Goal: Information Seeking & Learning: Learn about a topic

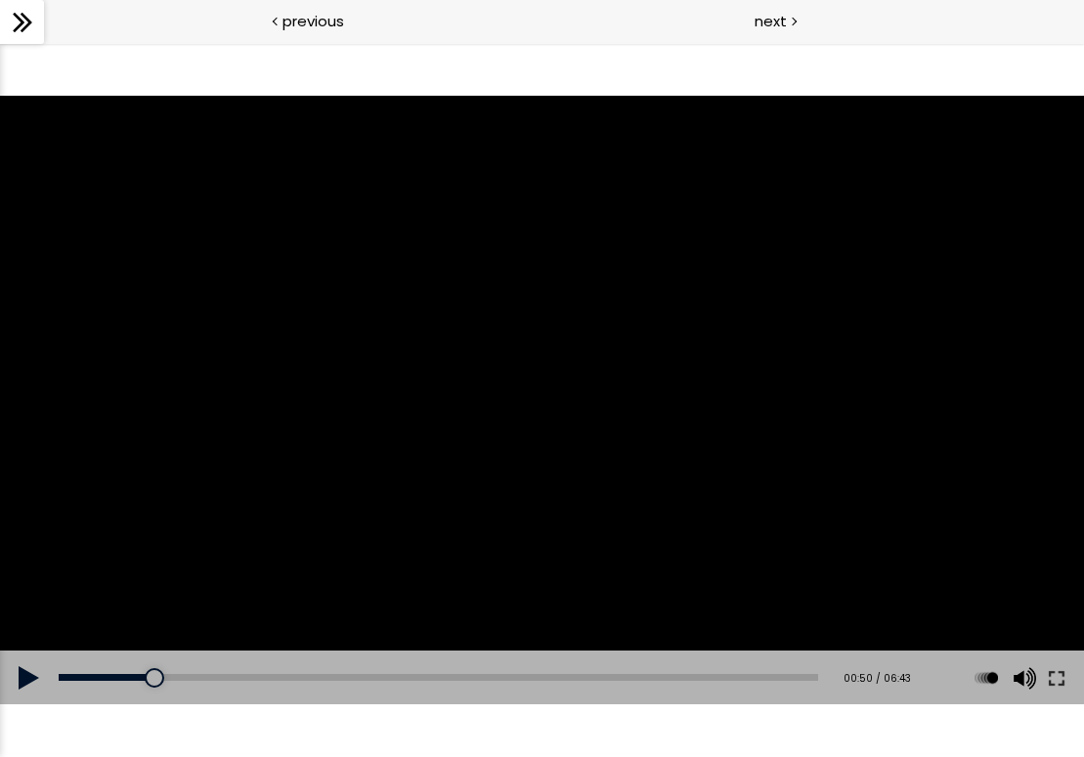
scroll to position [466, 0]
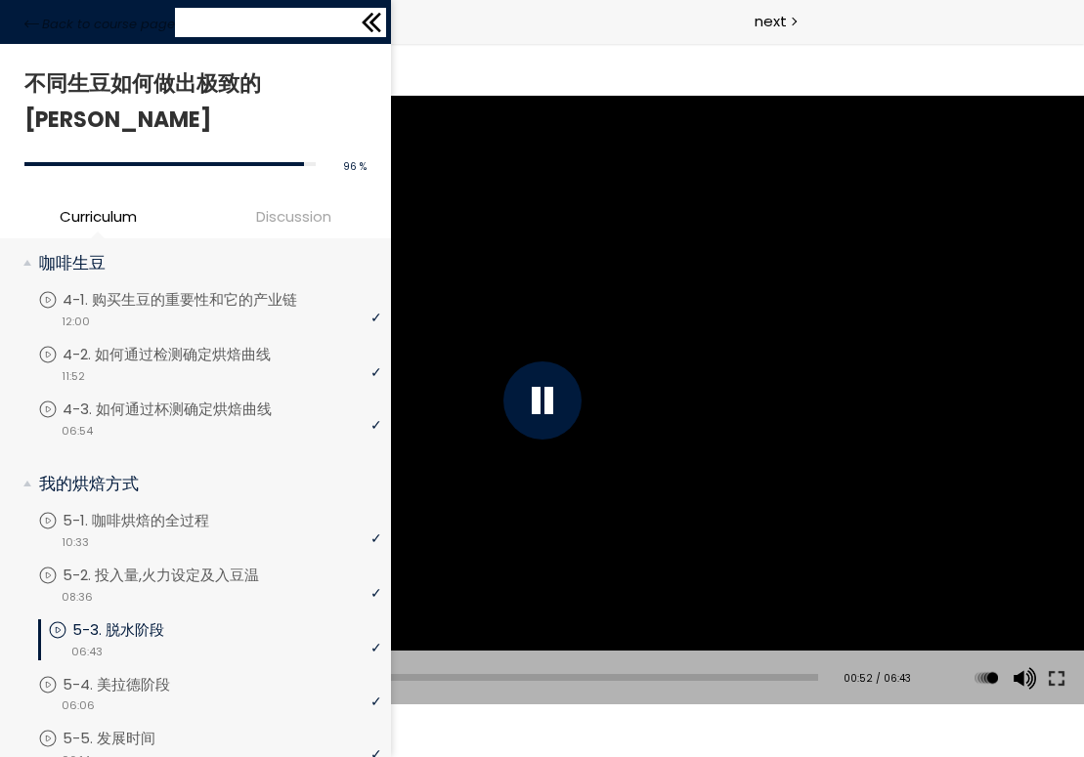
click at [21, 10] on div "Back to course page" at bounding box center [195, 22] width 391 height 44
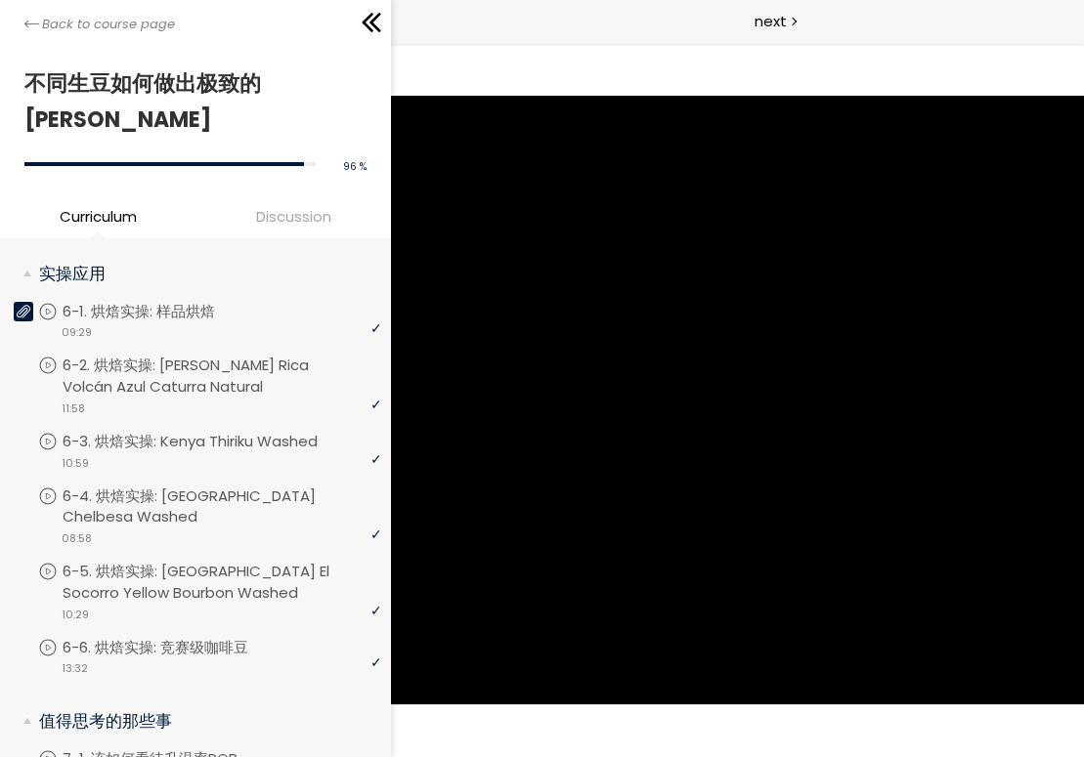
scroll to position [1127, 0]
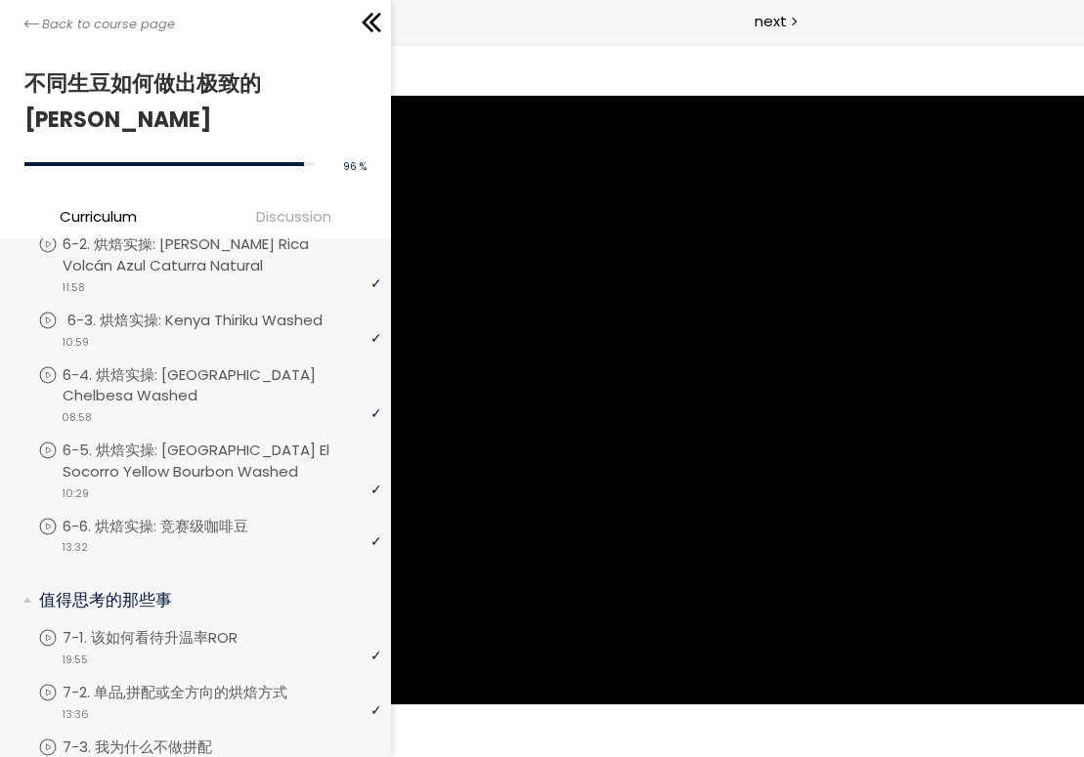
click at [183, 331] on div "video 10:59" at bounding box center [209, 341] width 343 height 20
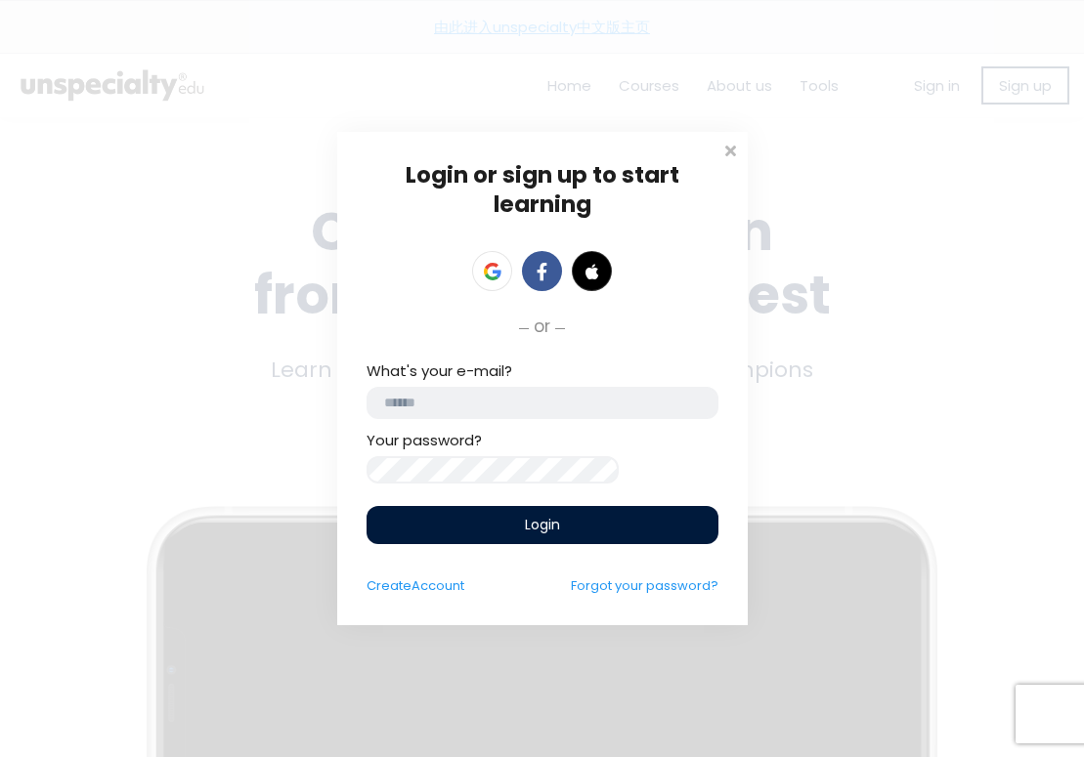
type input "**********"
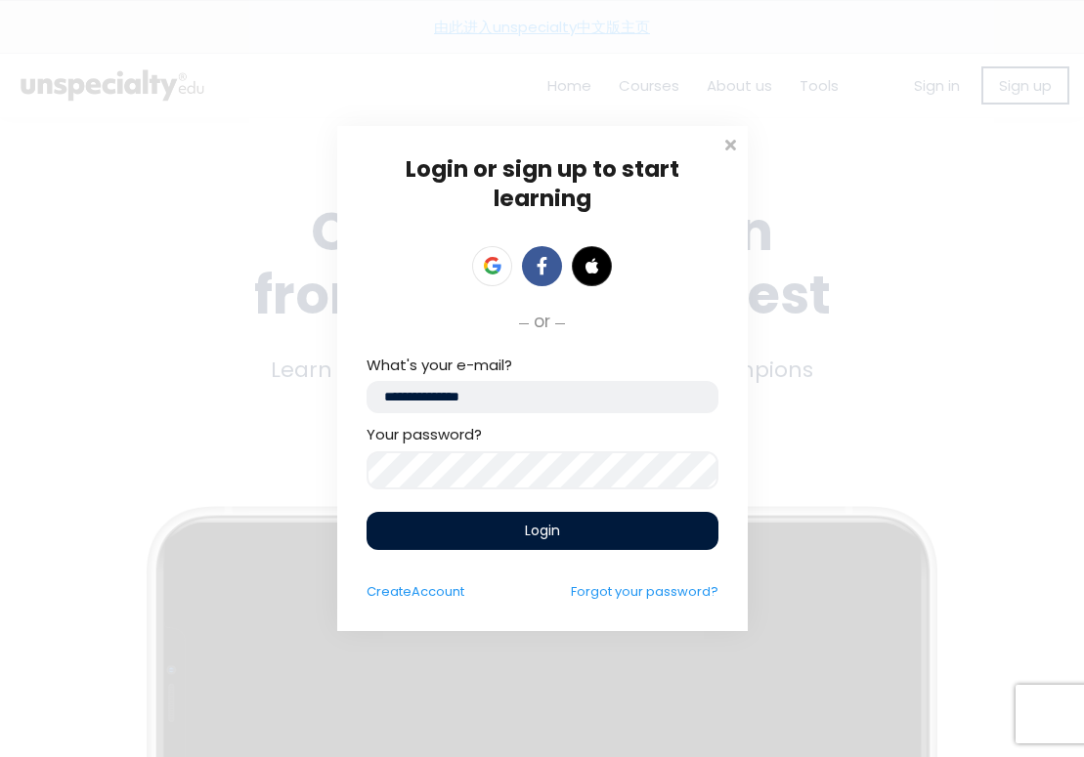
click at [532, 525] on span "Login" at bounding box center [542, 531] width 35 height 21
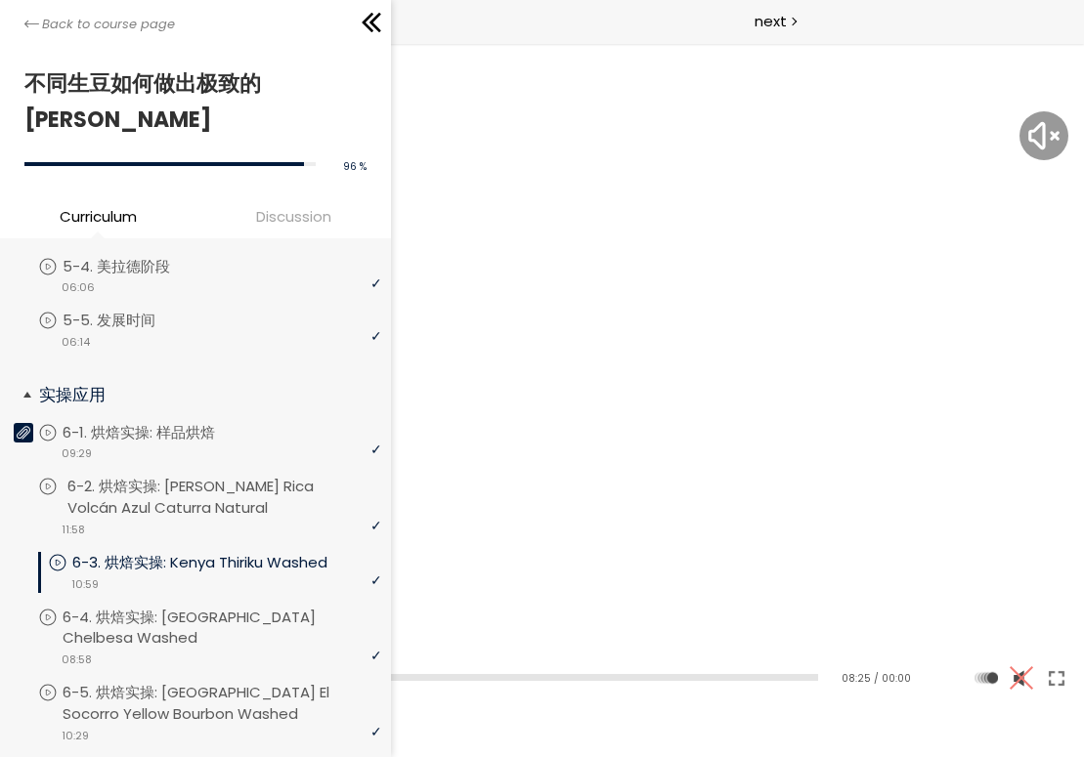
scroll to position [892, 0]
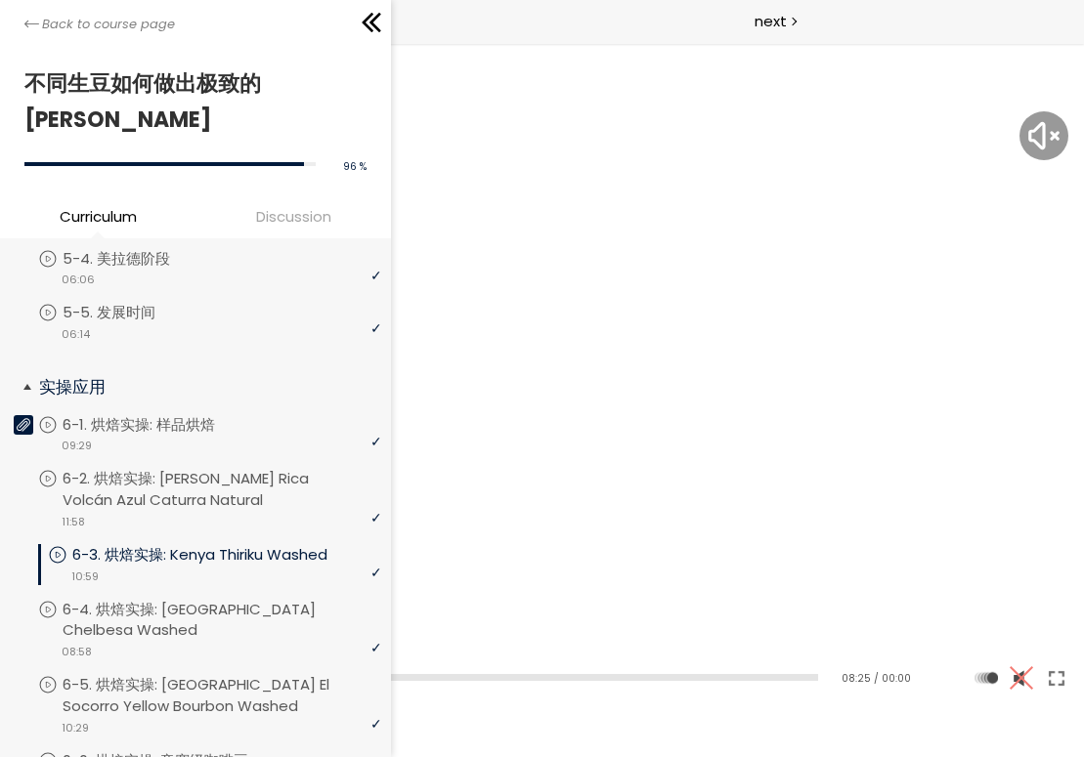
click at [236, 544] on p "6-3. 烘焙实操: Kenya Thiriku Washed" at bounding box center [219, 554] width 294 height 21
click at [233, 599] on p "6-4. 烘焙实操: [GEOGRAPHIC_DATA] Chelbesa Washed" at bounding box center [226, 620] width 319 height 43
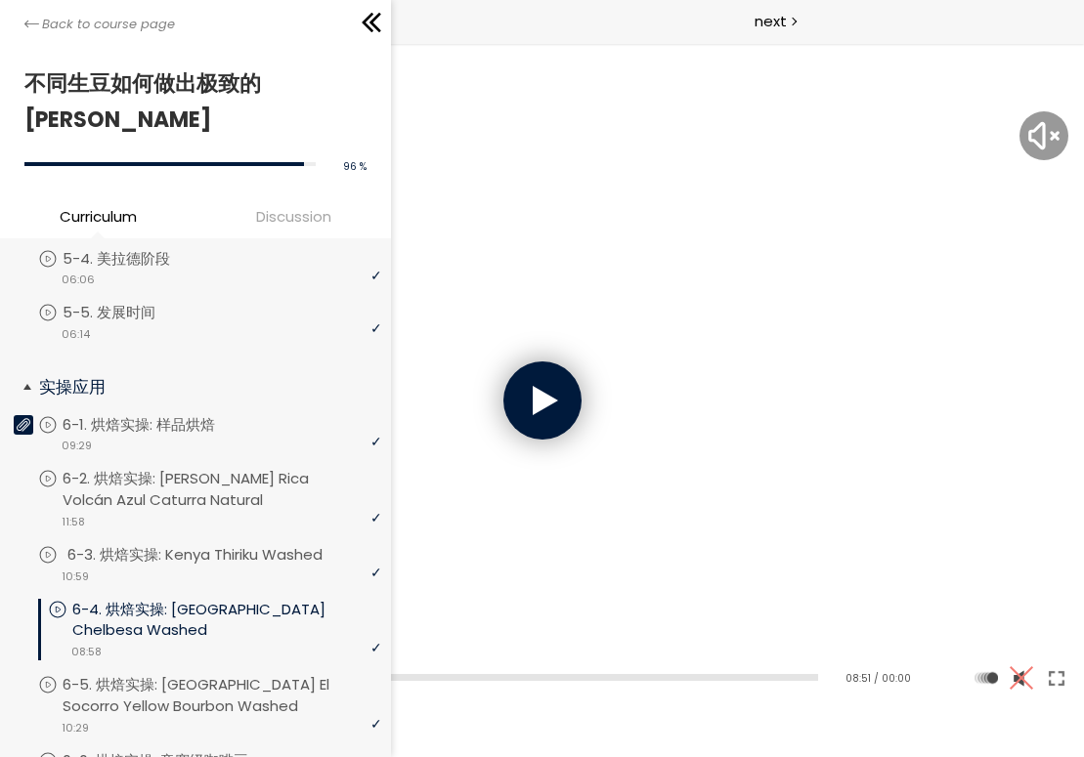
click at [229, 544] on p "6-3. 烘焙实操: Kenya Thiriku Washed" at bounding box center [214, 554] width 294 height 21
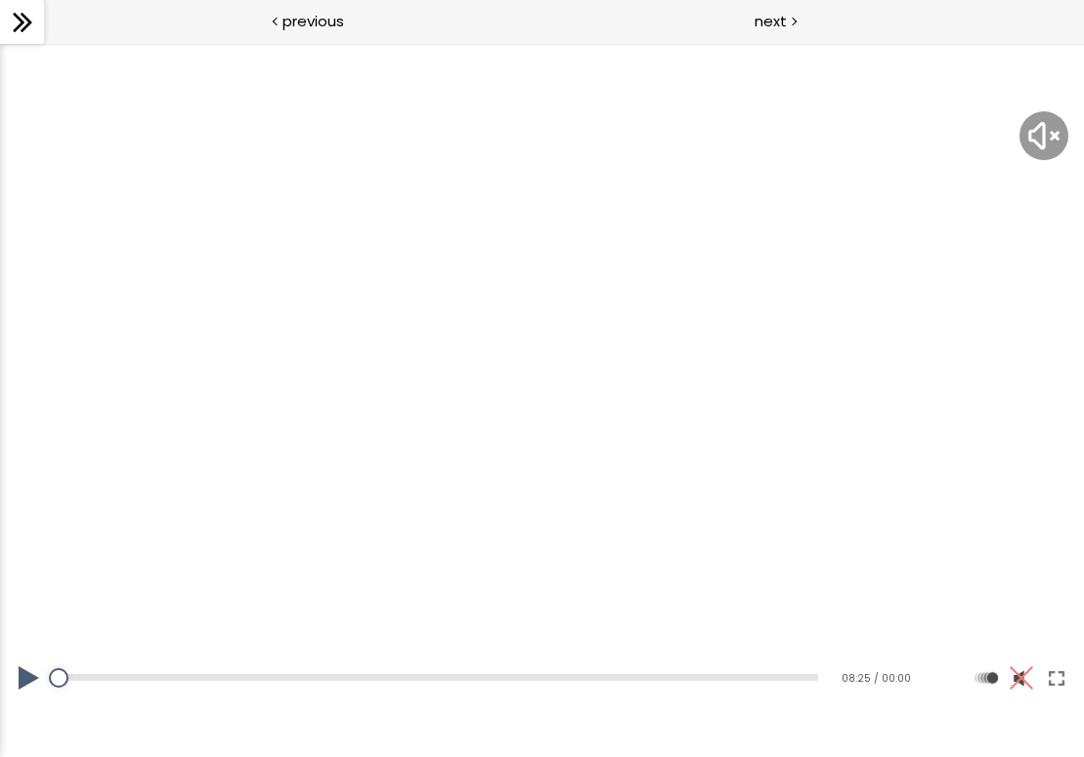
click at [21, 668] on button at bounding box center [29, 678] width 59 height 55
click at [24, 673] on button at bounding box center [29, 678] width 59 height 55
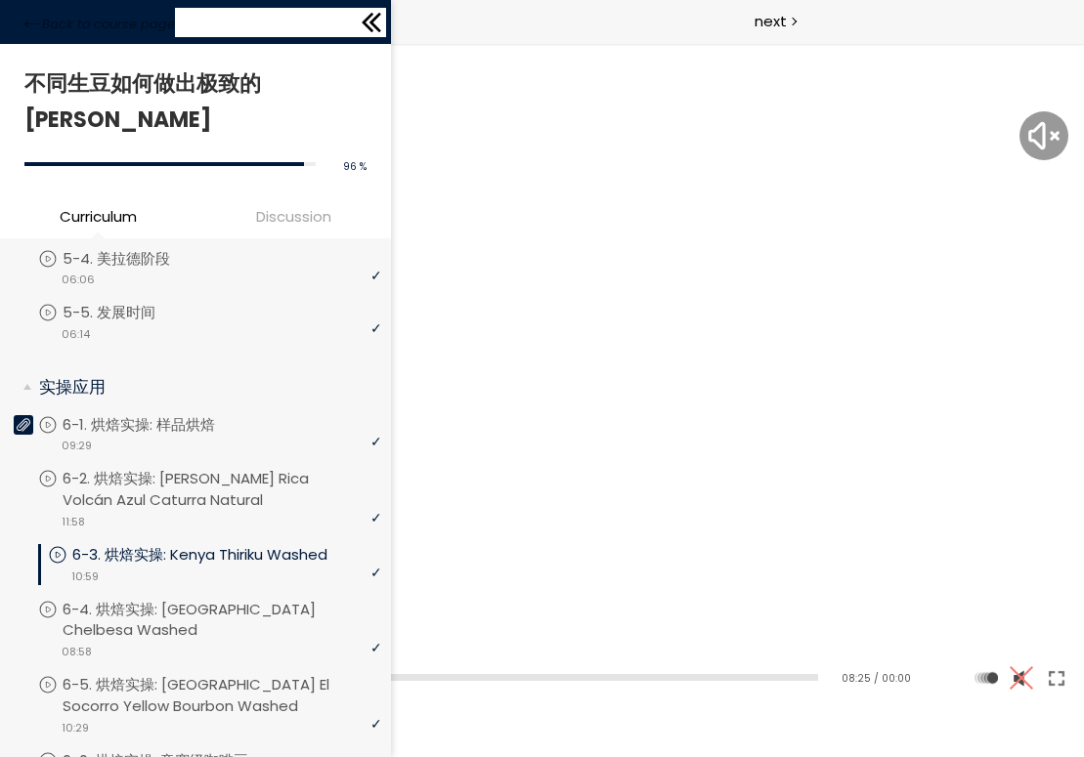
click at [26, 4] on div "Back to course page" at bounding box center [195, 22] width 391 height 44
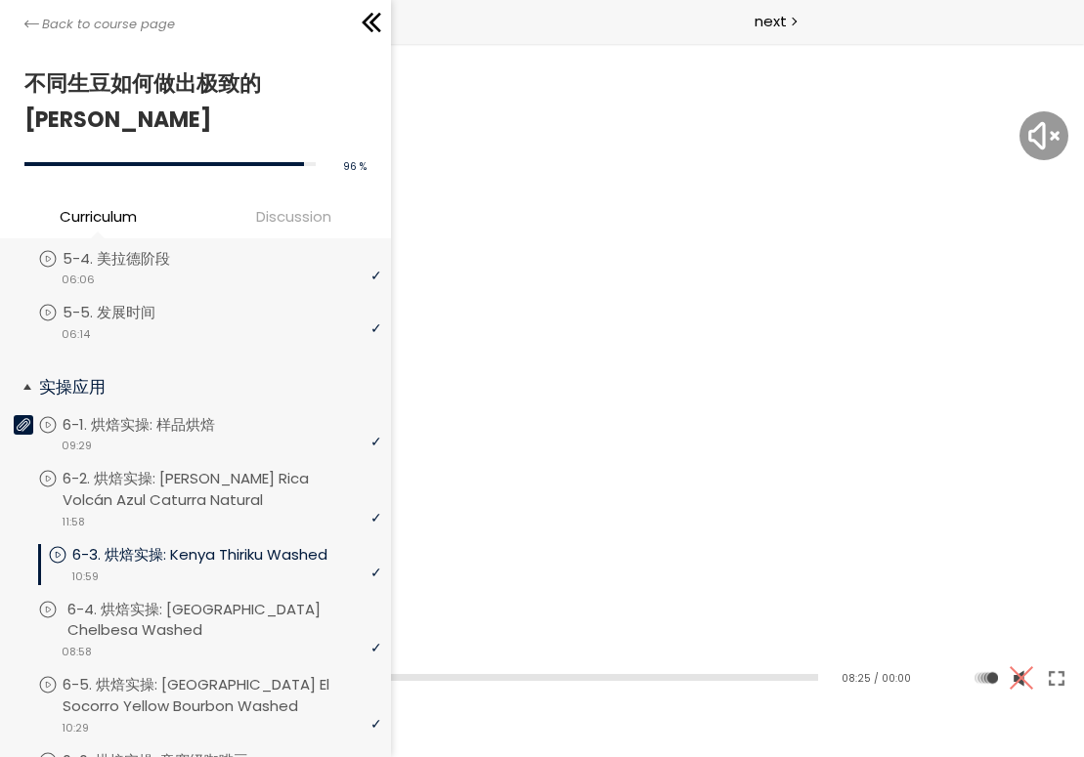
click at [179, 599] on p "6-4. 烘焙实操: [GEOGRAPHIC_DATA] Chelbesa Washed" at bounding box center [226, 620] width 319 height 43
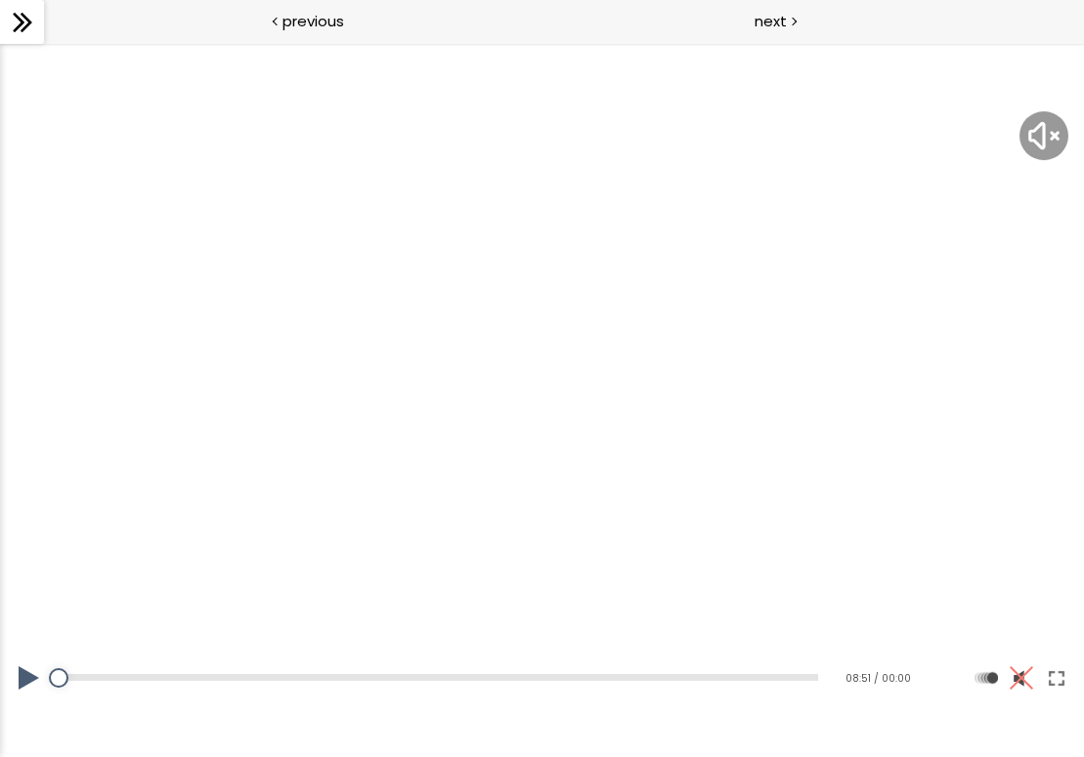
click at [1049, 142] on img at bounding box center [1043, 135] width 37 height 37
click at [789, 20] on div at bounding box center [792, 20] width 6 height 24
click at [274, 18] on div at bounding box center [277, 20] width 6 height 24
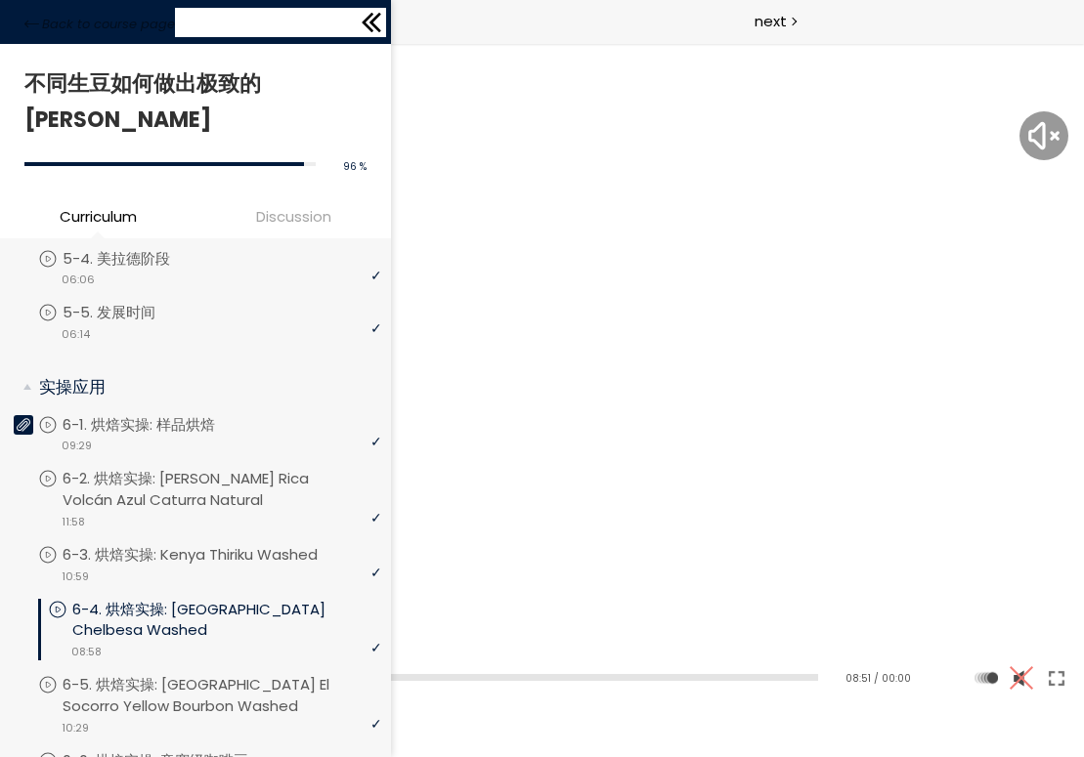
click at [17, 23] on div "Back to course page" at bounding box center [195, 22] width 391 height 44
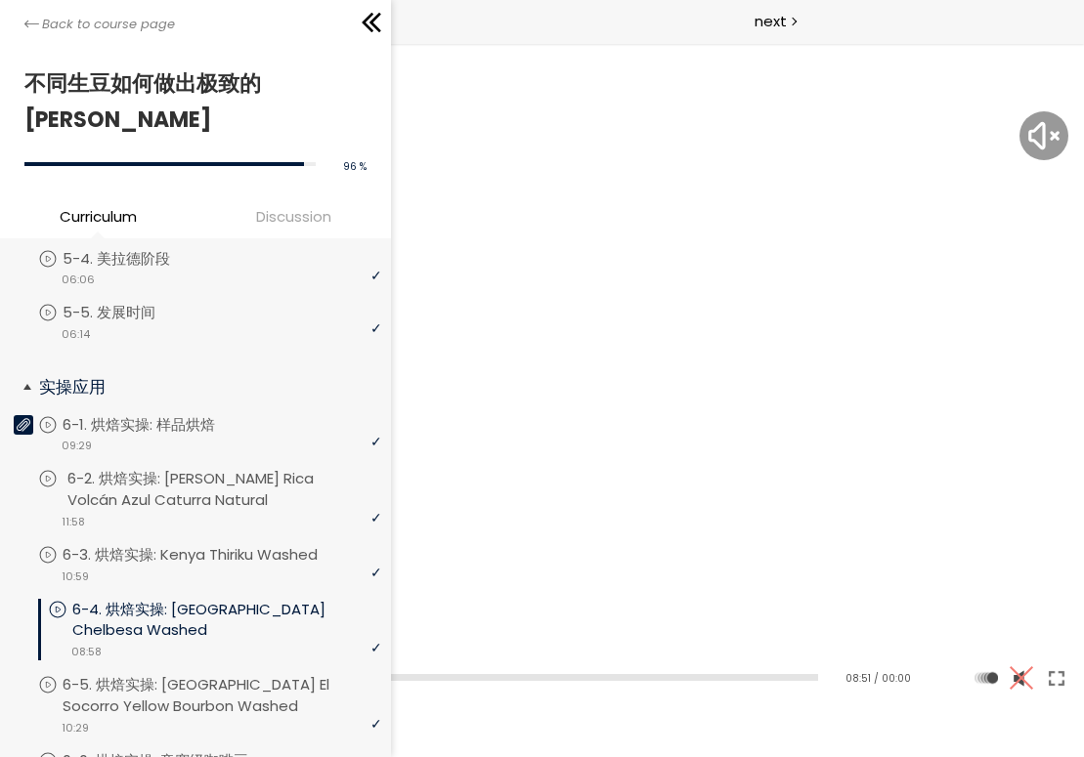
click at [198, 468] on p "6-2. 烘焙实操: Costa Rica Volcán Azul Caturra Natural" at bounding box center [226, 489] width 319 height 43
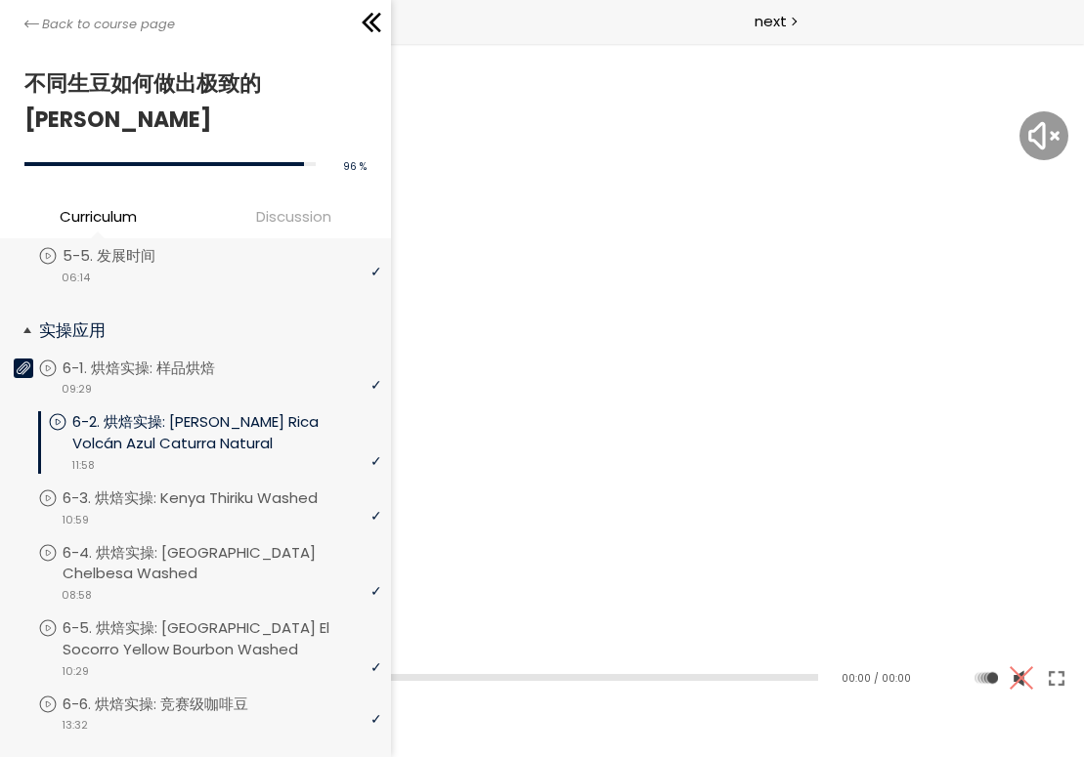
scroll to position [953, 0]
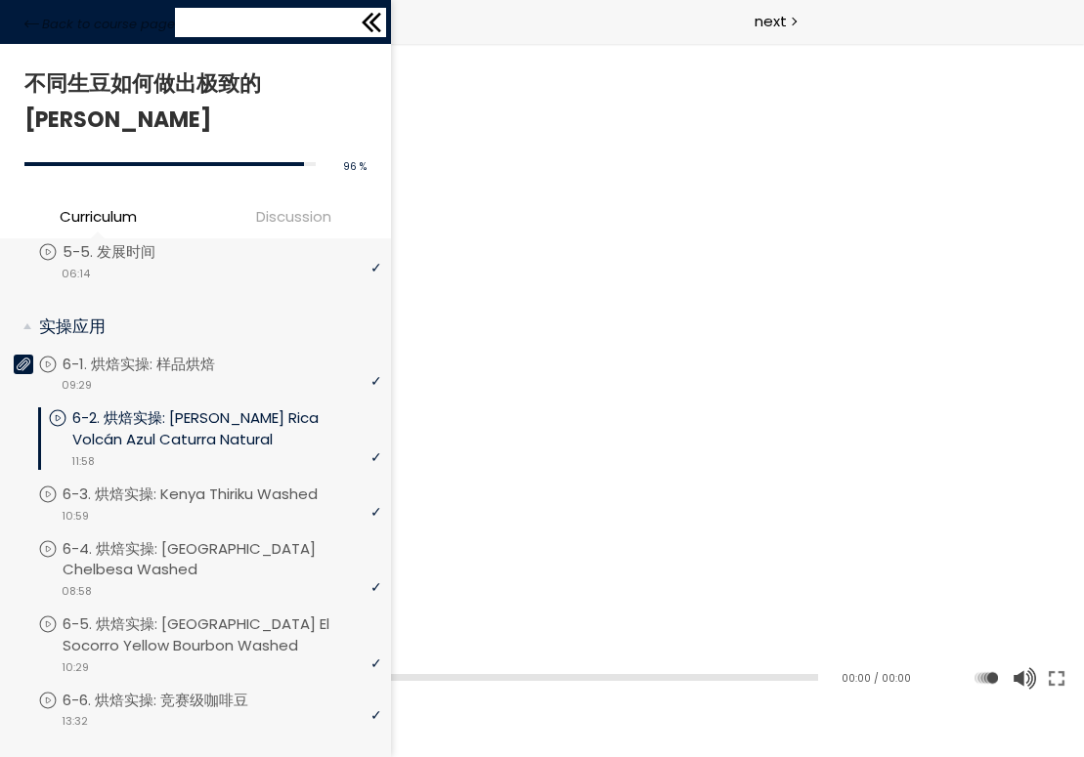
click at [366, 18] on icon at bounding box center [368, 23] width 12 height 20
click at [30, 29] on icon at bounding box center [31, 24] width 15 height 15
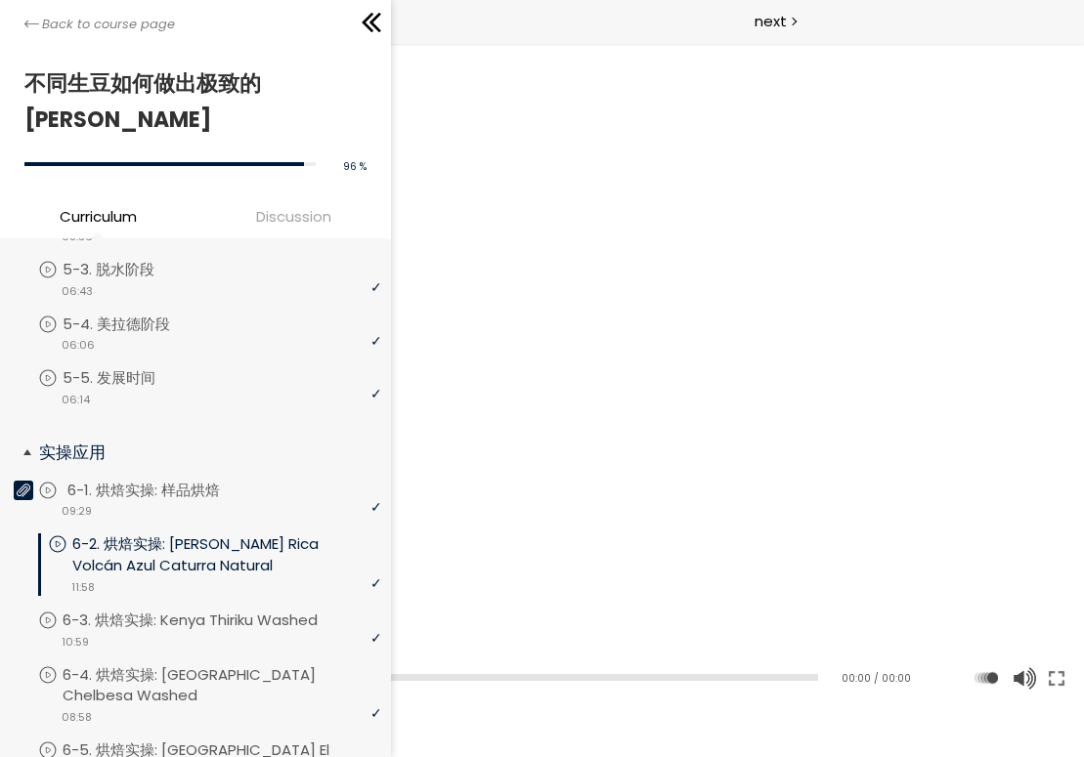
scroll to position [822, 0]
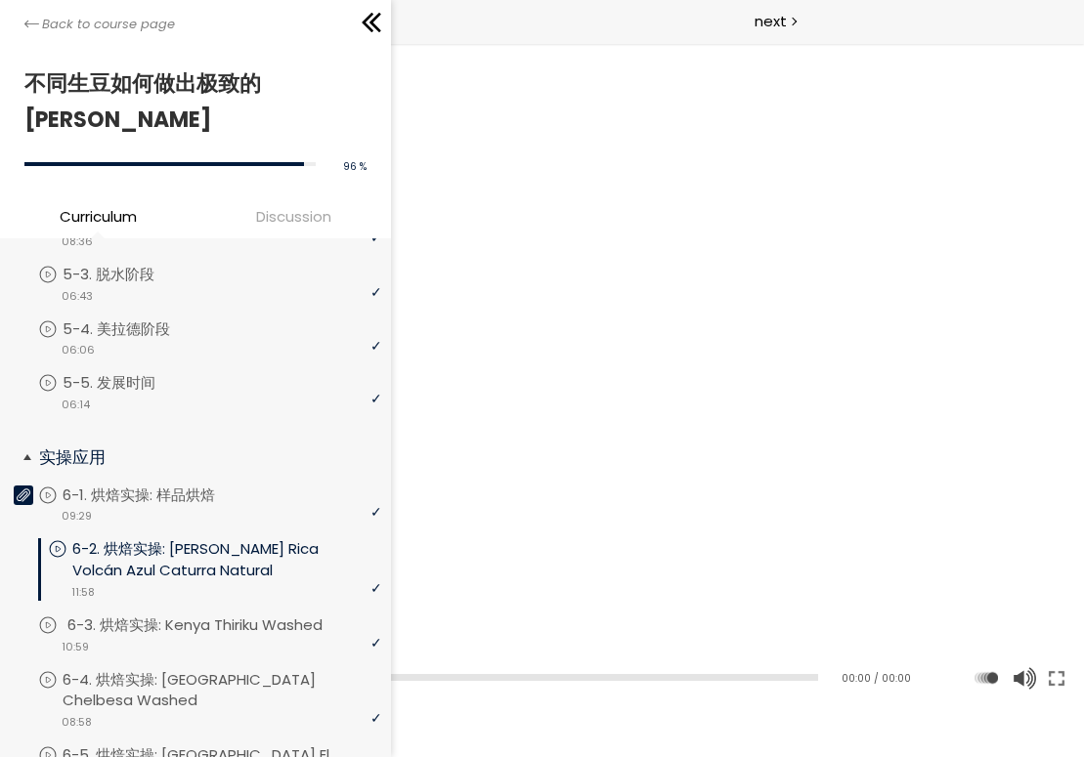
click at [170, 615] on p "6-3. 烘焙实操: Kenya Thiriku Washed" at bounding box center [214, 625] width 294 height 21
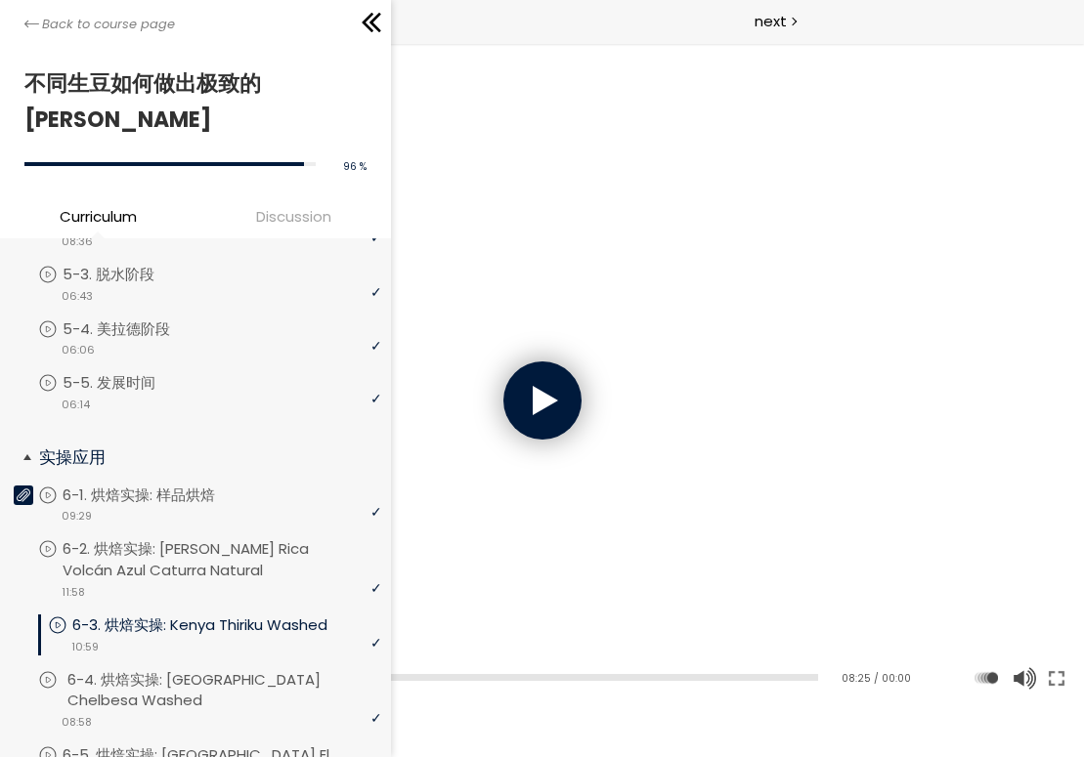
click at [192, 669] on p "6-4. 烘焙实操: [GEOGRAPHIC_DATA] Chelbesa Washed" at bounding box center [226, 690] width 319 height 43
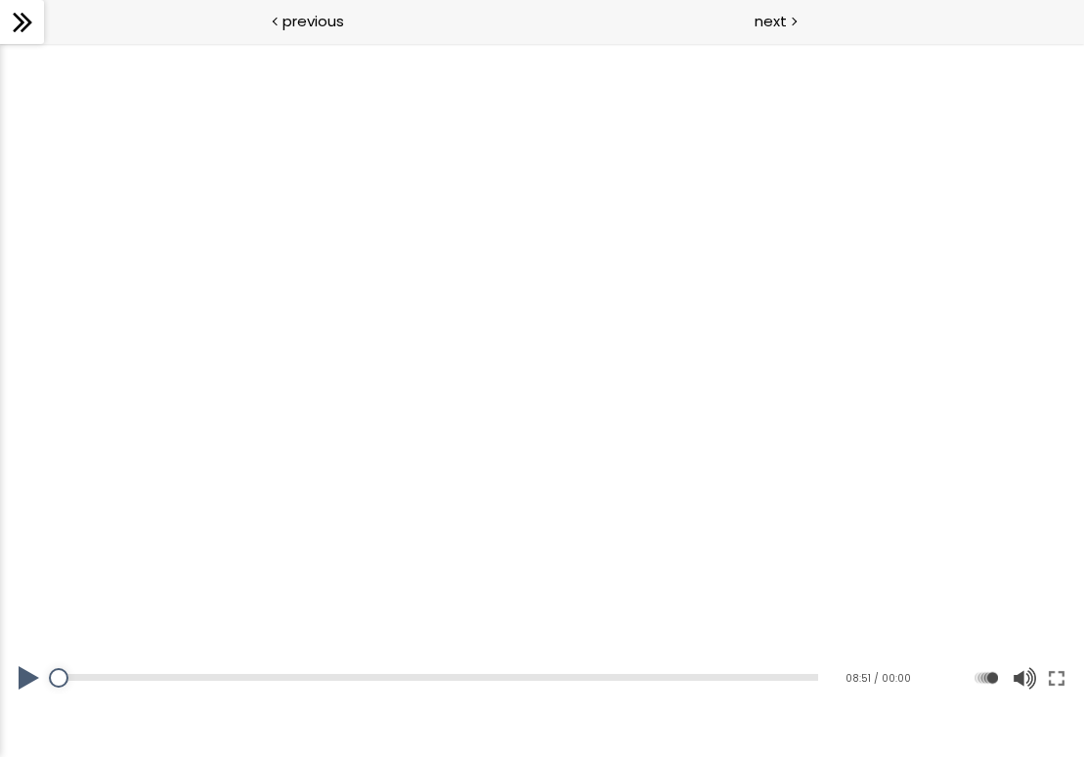
click at [19, 685] on button at bounding box center [29, 678] width 59 height 55
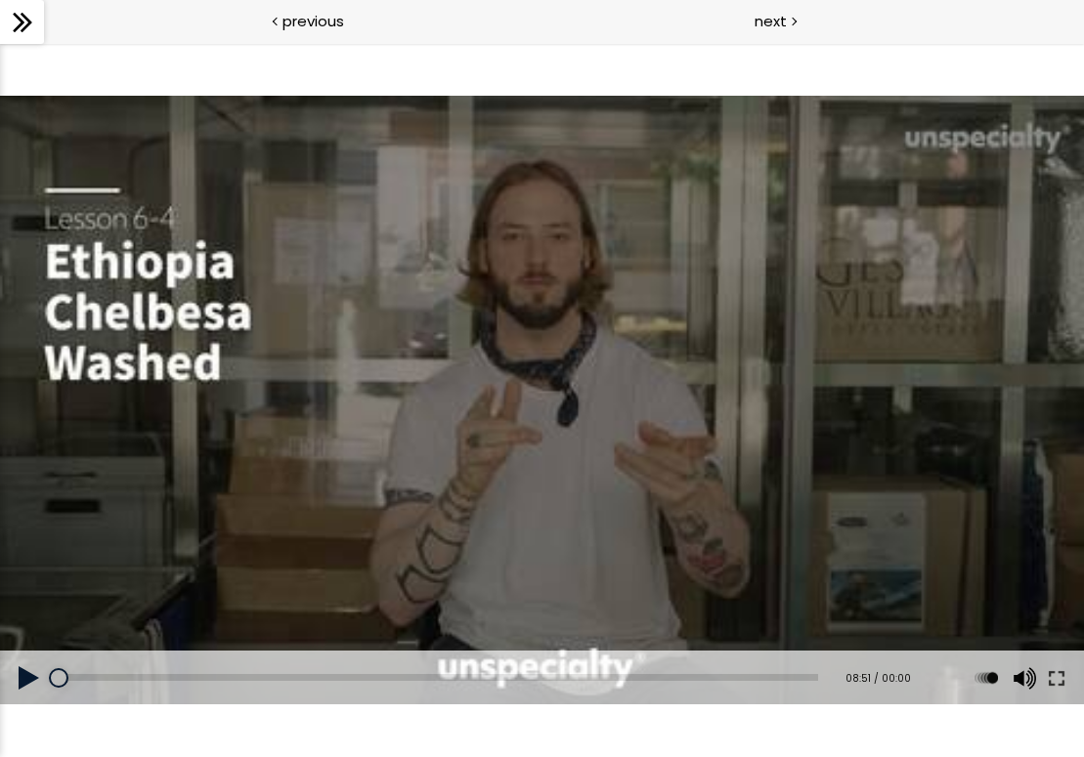
click at [31, 677] on button at bounding box center [29, 678] width 59 height 55
click at [347, 429] on div at bounding box center [542, 401] width 1084 height 610
